Goal: Information Seeking & Learning: Check status

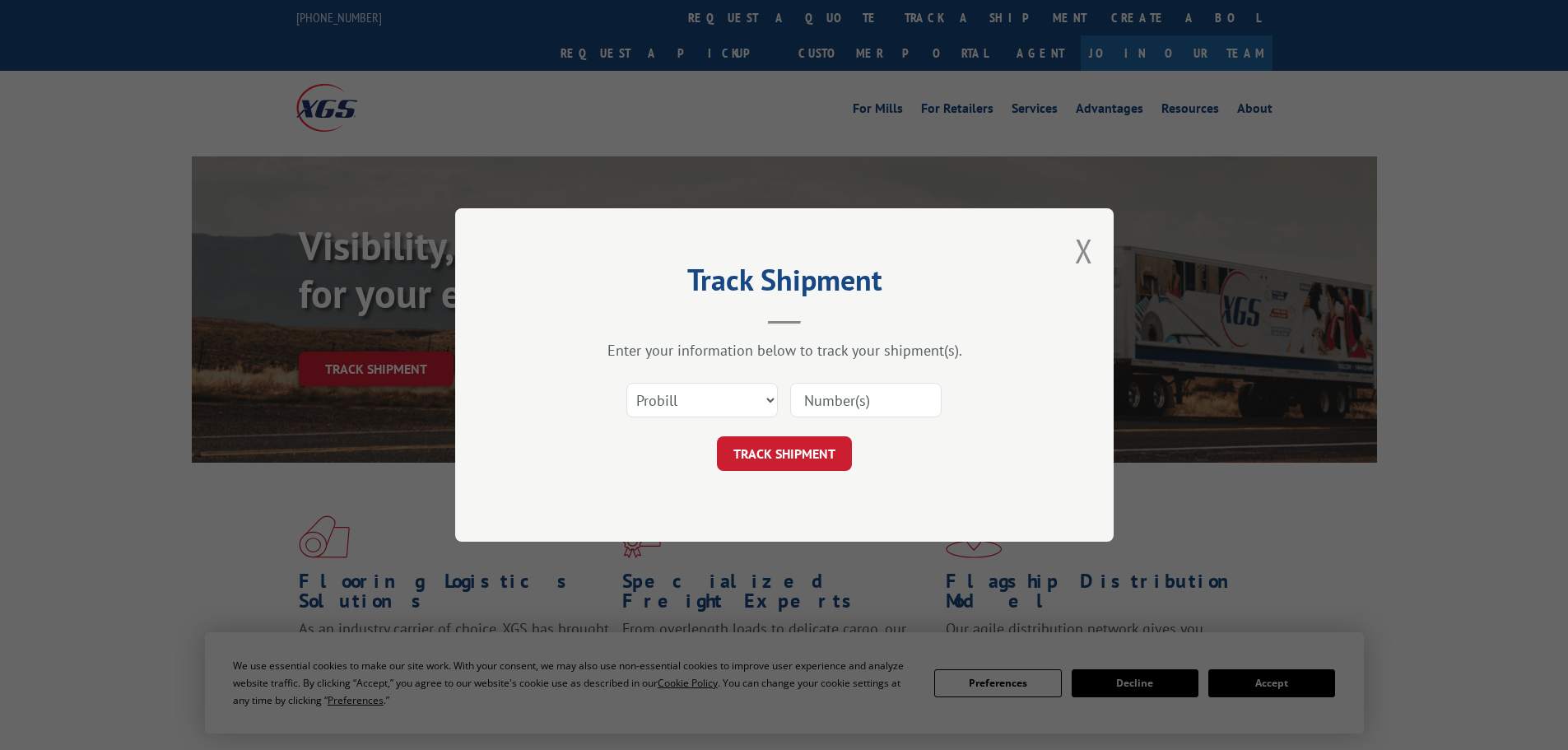
click at [716, 401] on select "Select category... Probill BOL PO" at bounding box center [702, 400] width 152 height 34
click at [691, 399] on select "Select category... Probill BOL PO" at bounding box center [702, 400] width 152 height 34
click at [735, 402] on select "Select category... Probill BOL PO" at bounding box center [702, 400] width 152 height 34
drag, startPoint x: 773, startPoint y: 403, endPoint x: 830, endPoint y: 394, distance: 57.7
click at [780, 402] on div "Select category... Probill BOL PO" at bounding box center [784, 400] width 494 height 54
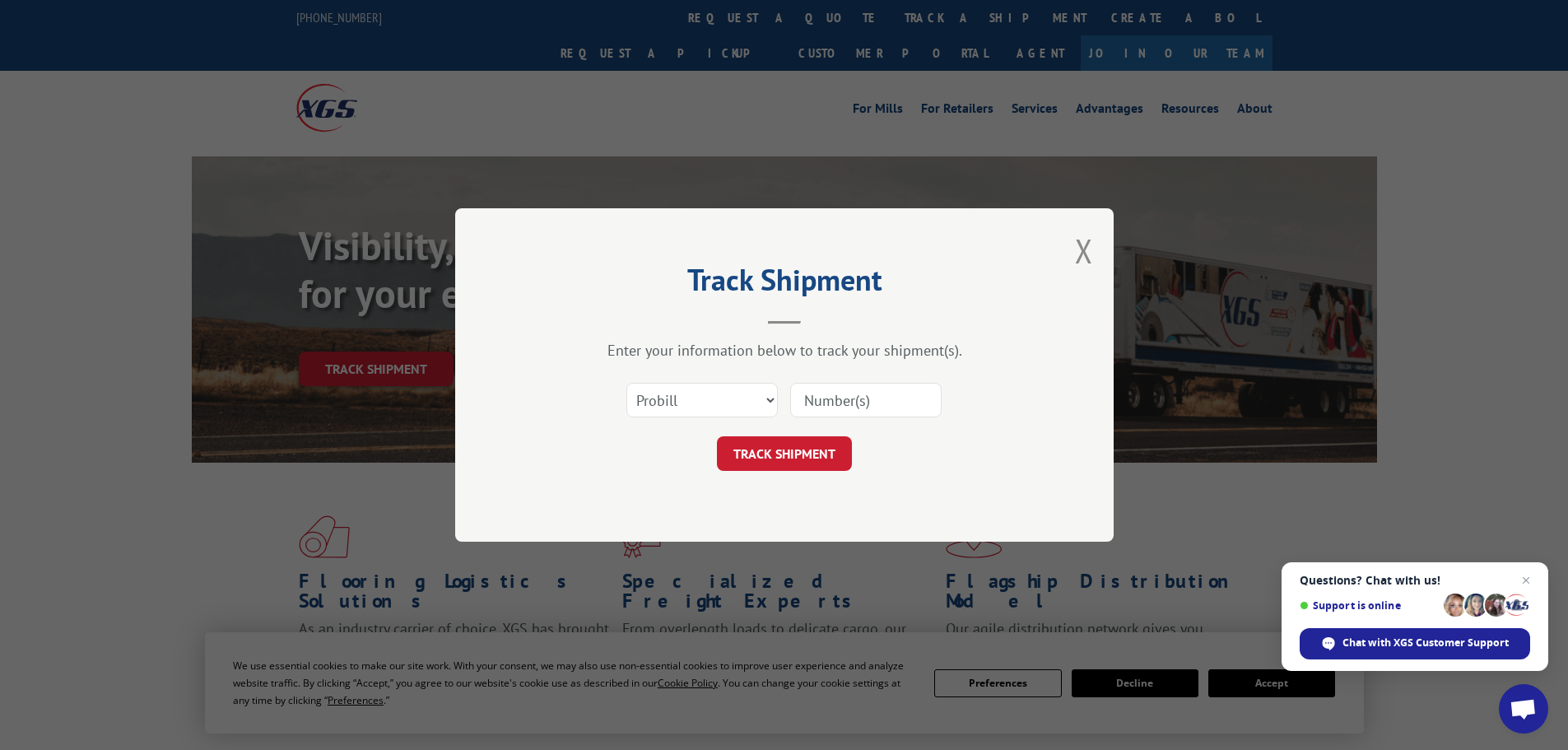
click at [768, 403] on select "Select category... Probill BOL PO" at bounding box center [702, 400] width 152 height 34
select select "bol"
click at [626, 383] on select "Select category... Probill BOL PO" at bounding box center [702, 400] width 152 height 34
paste input "7060650"
type input "7060650"
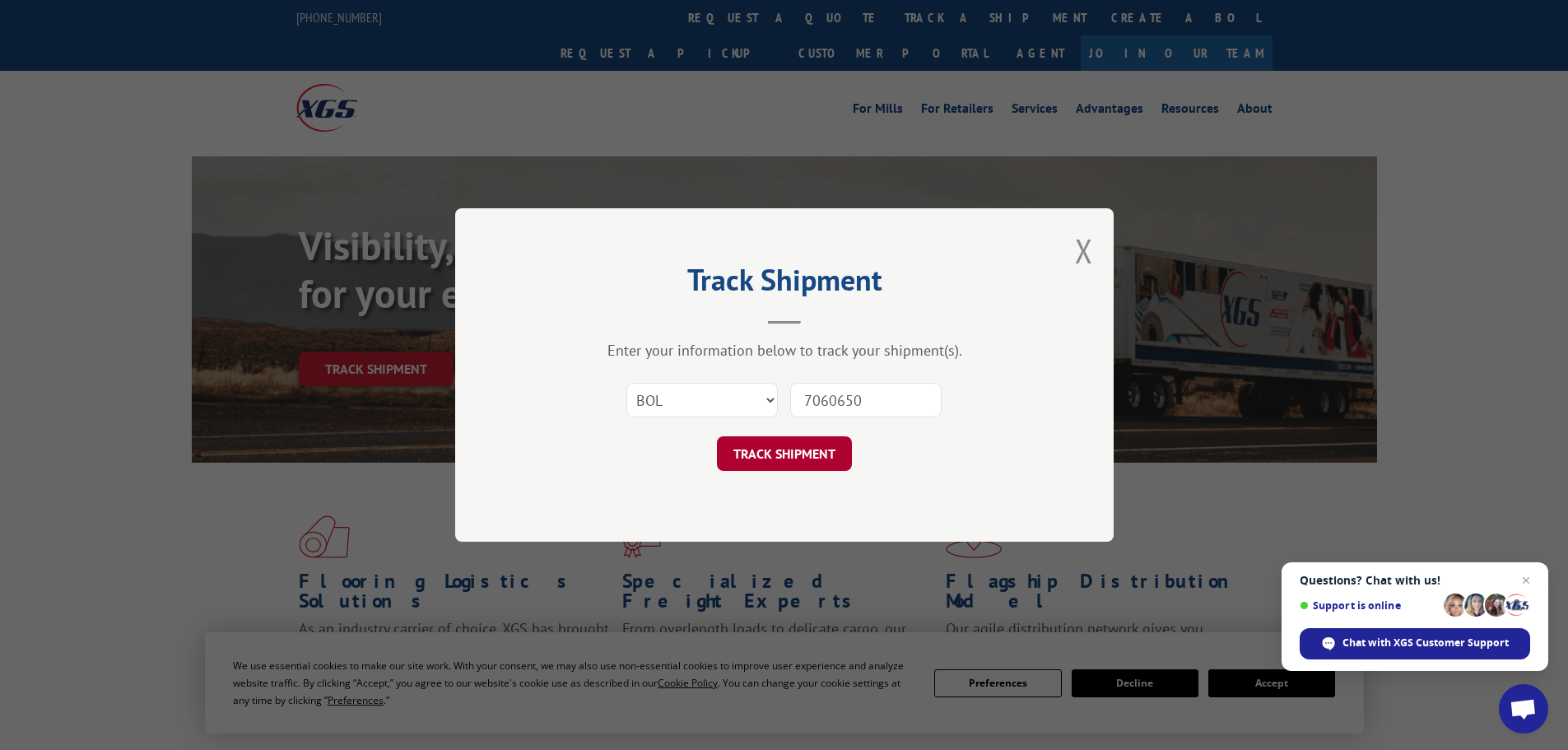
click at [799, 459] on button "TRACK SHIPMENT" at bounding box center [784, 453] width 135 height 34
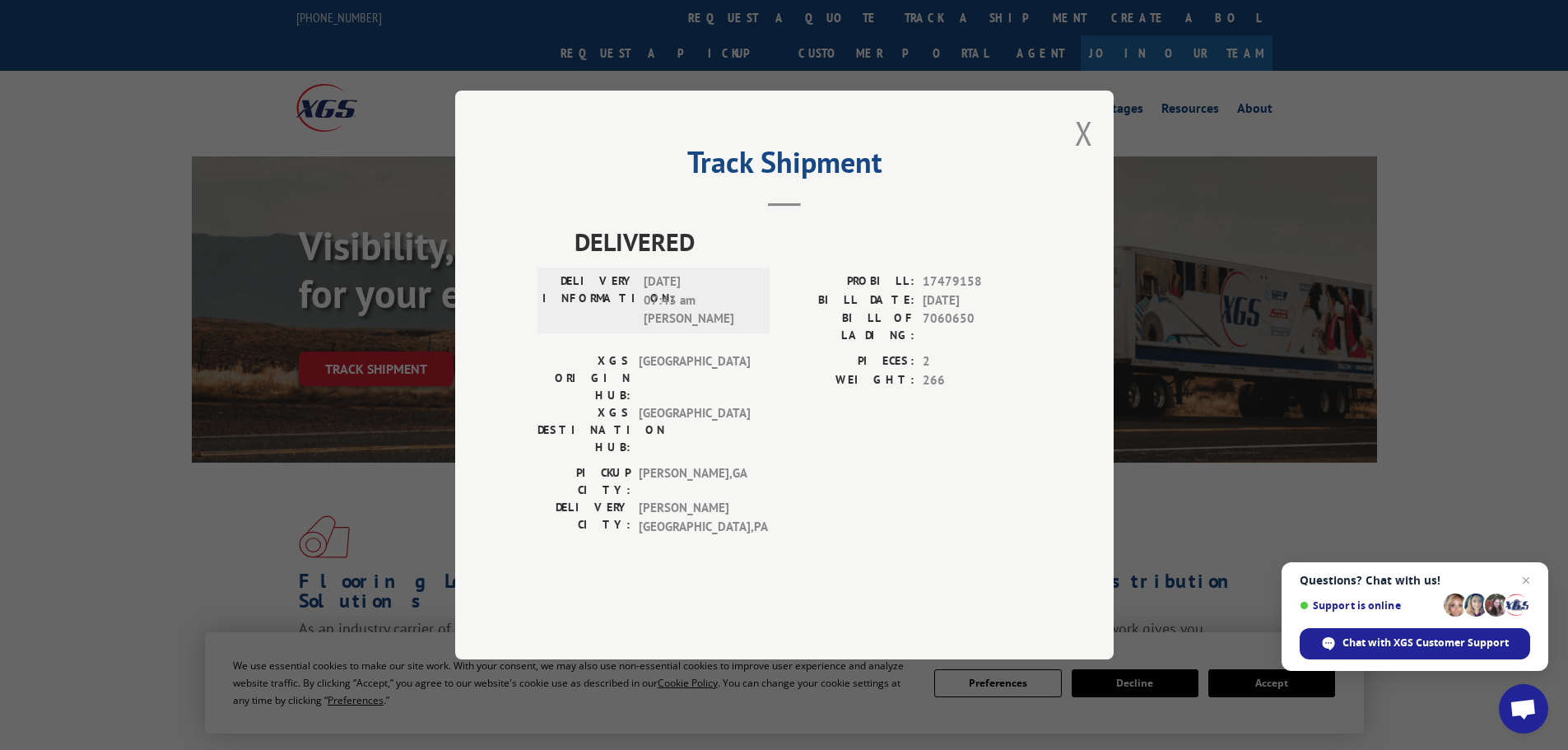
click at [1087, 155] on button "Close modal" at bounding box center [1084, 133] width 18 height 44
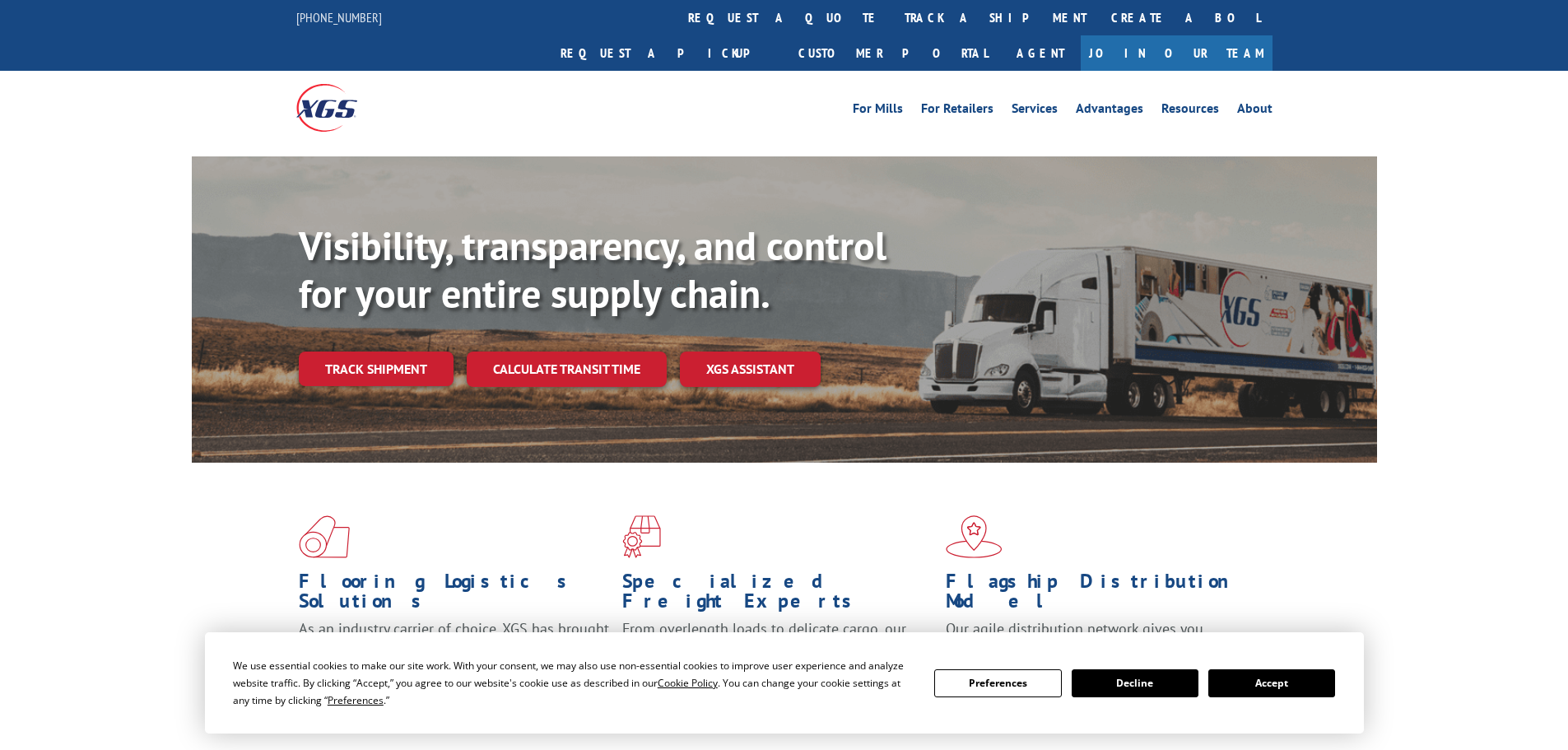
click at [378, 352] on link "Track shipment" at bounding box center [376, 369] width 155 height 34
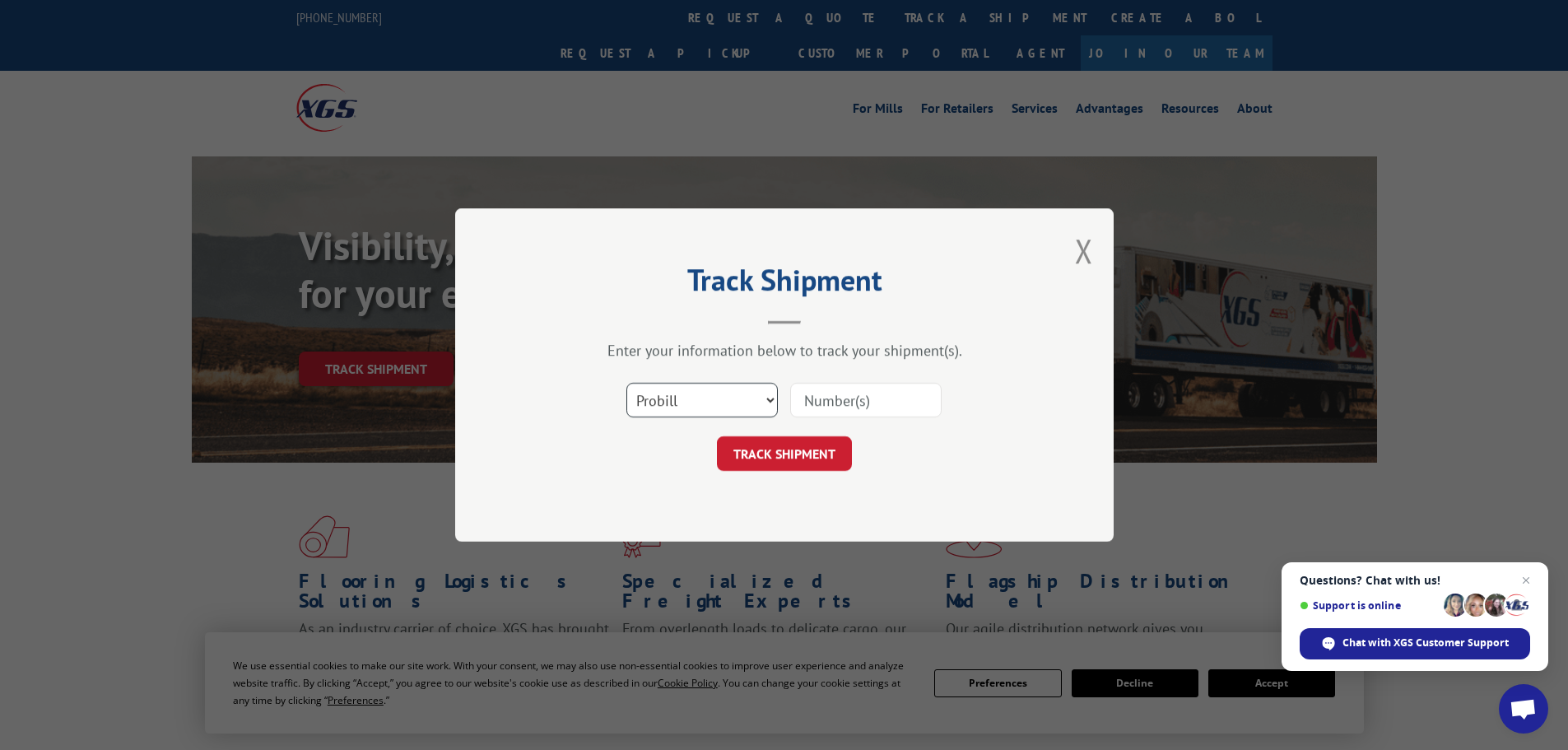
click at [769, 396] on select "Select category... Probill BOL PO" at bounding box center [702, 400] width 152 height 34
select select "bol"
click at [626, 383] on select "Select category... Probill BOL PO" at bounding box center [702, 400] width 152 height 34
paste input "7079898"
type input "7079898"
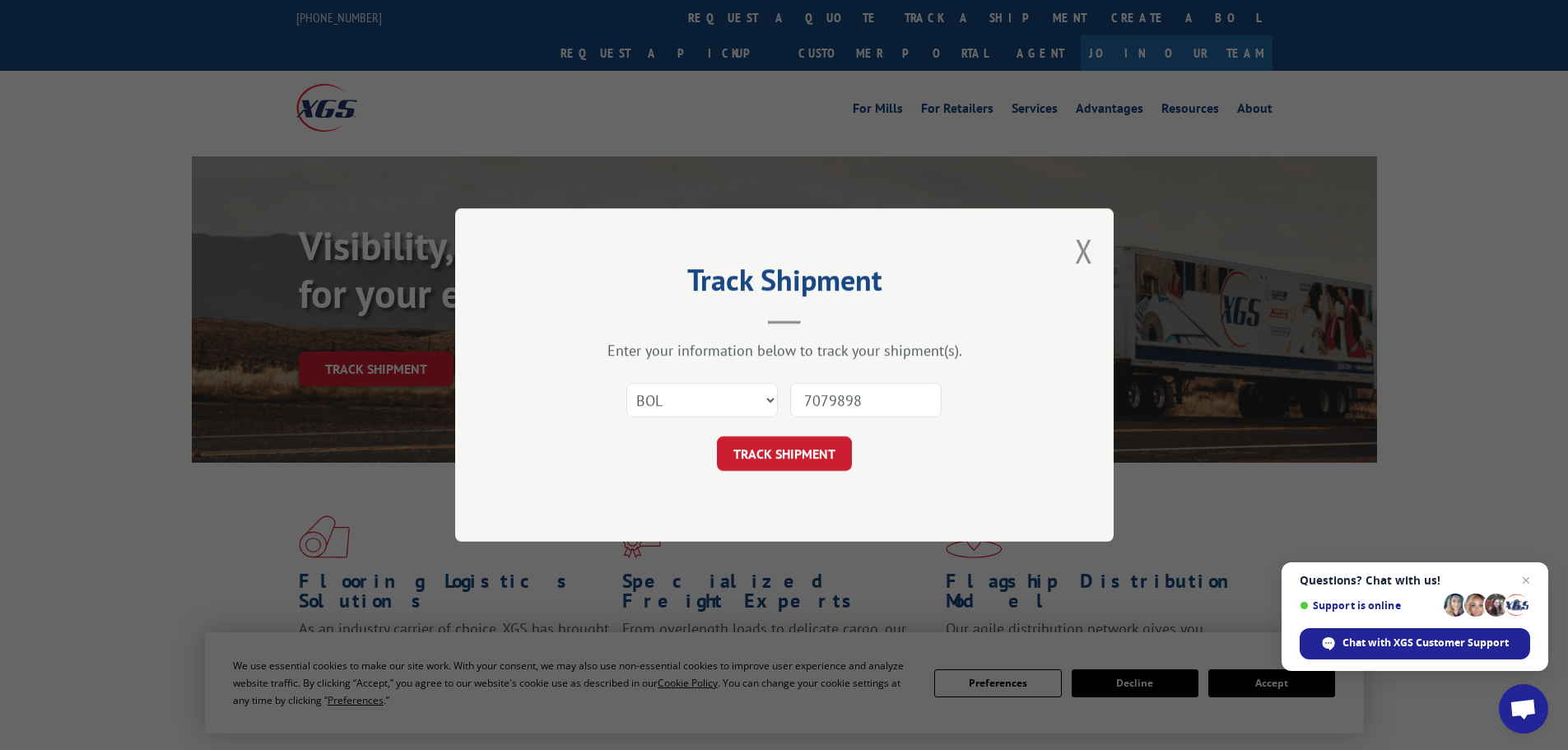
click at [807, 450] on button "TRACK SHIPMENT" at bounding box center [784, 453] width 135 height 34
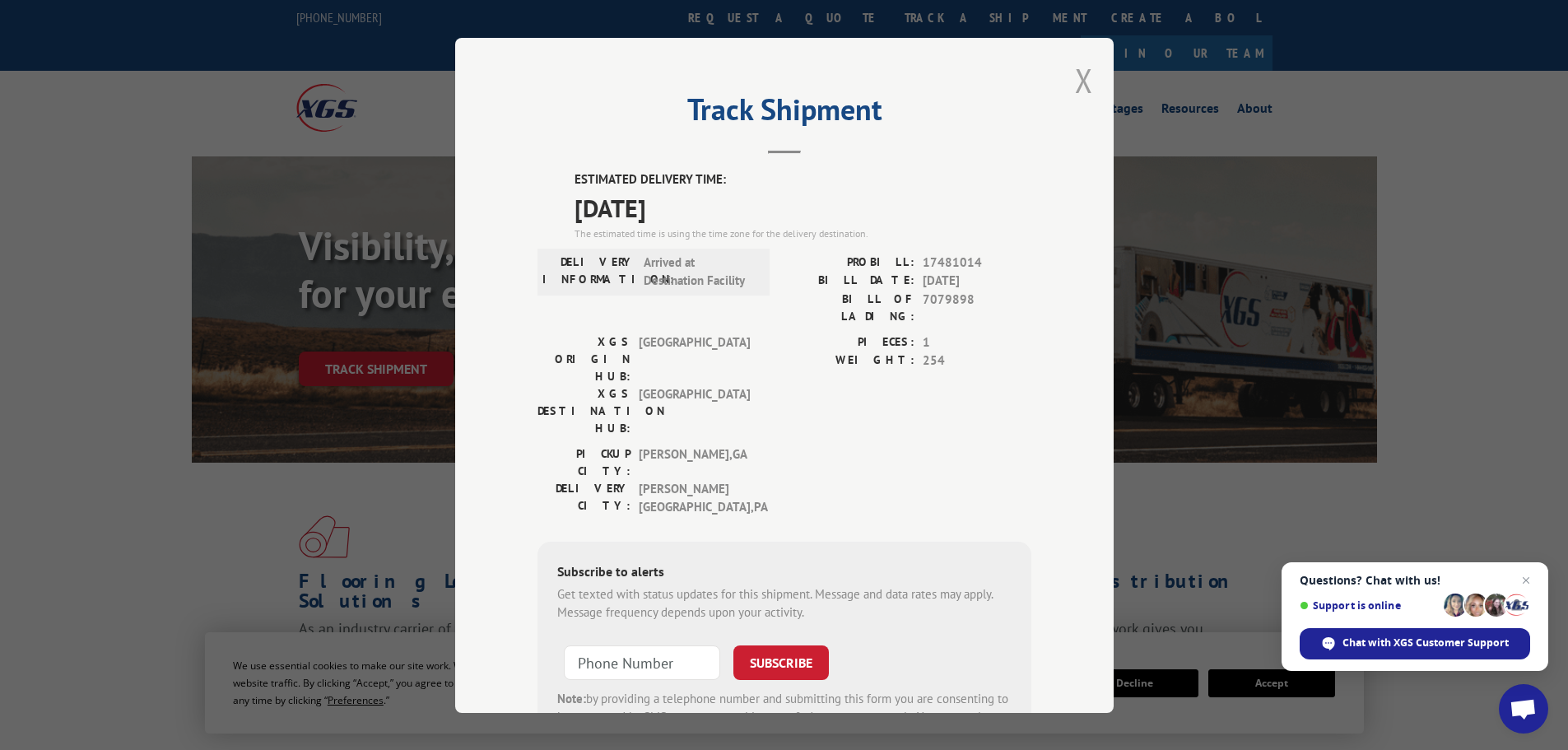
click at [1075, 78] on button "Close modal" at bounding box center [1084, 80] width 18 height 44
